Goal: Task Accomplishment & Management: Complete application form

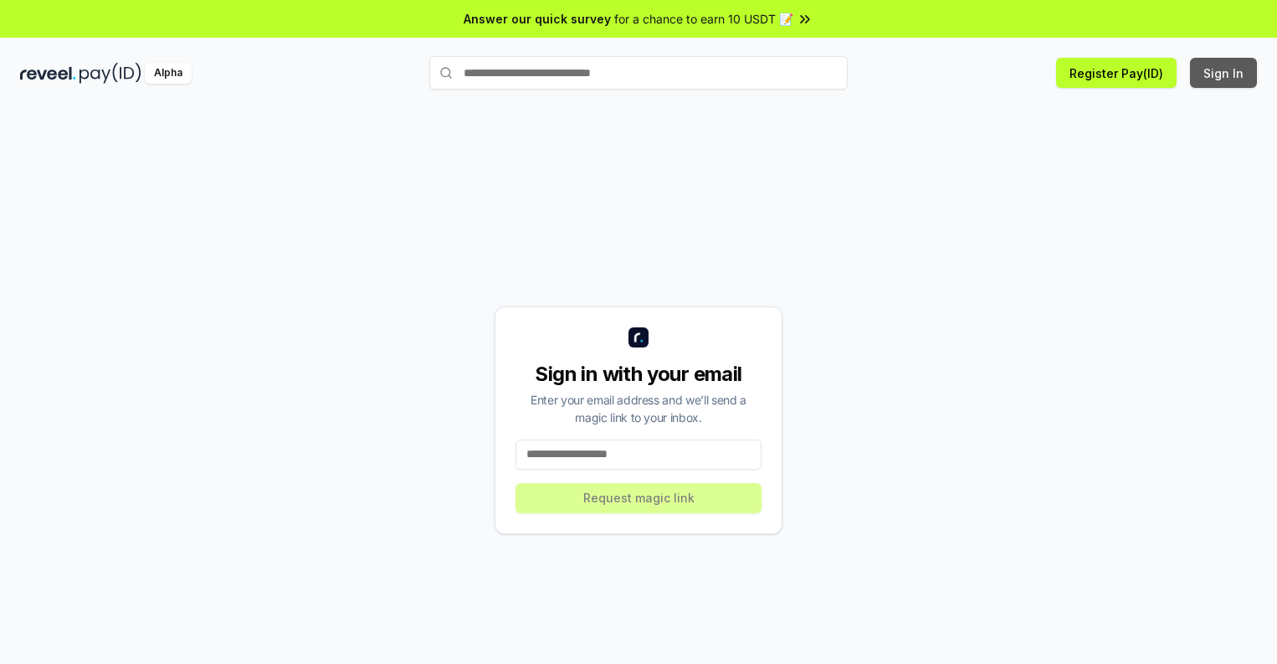
click at [1224, 73] on button "Sign In" at bounding box center [1223, 73] width 67 height 30
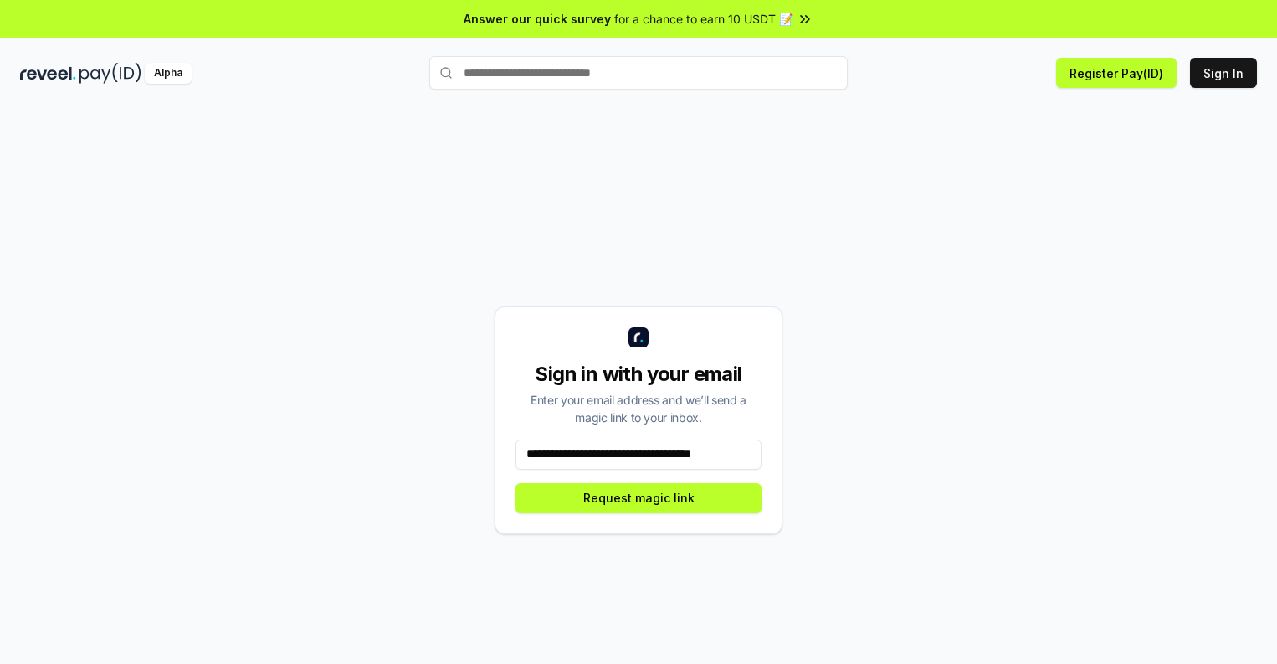
scroll to position [0, 9]
type input "**********"
click at [639, 497] on button "Request magic link" at bounding box center [638, 498] width 246 height 30
